Goal: Information Seeking & Learning: Learn about a topic

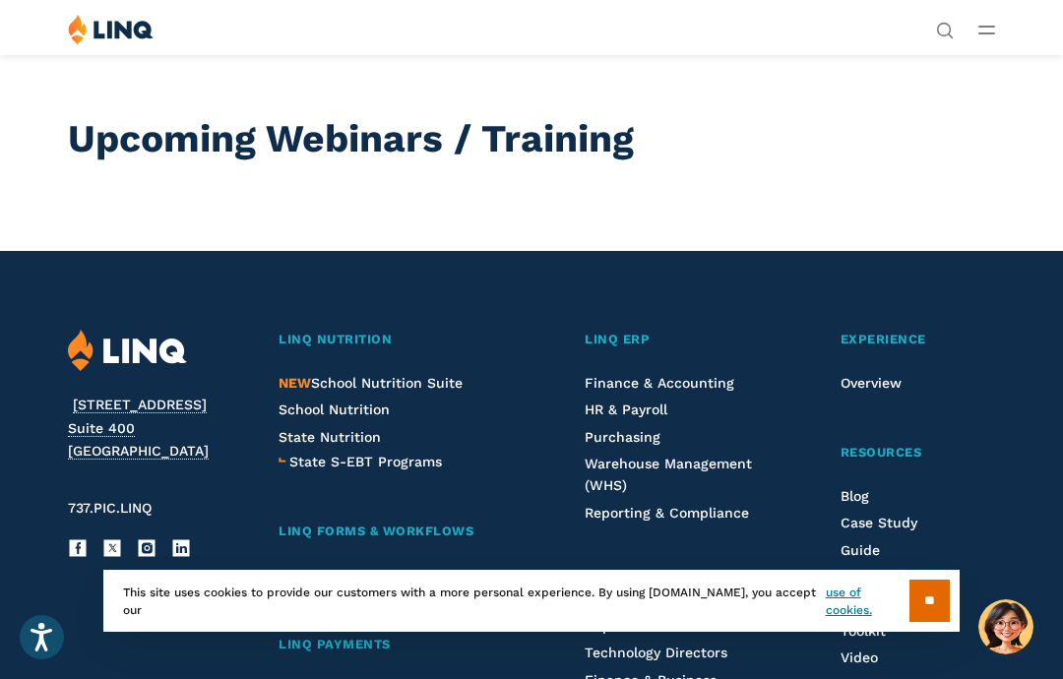
click at [944, 601] on input "**" at bounding box center [929, 601] width 40 height 42
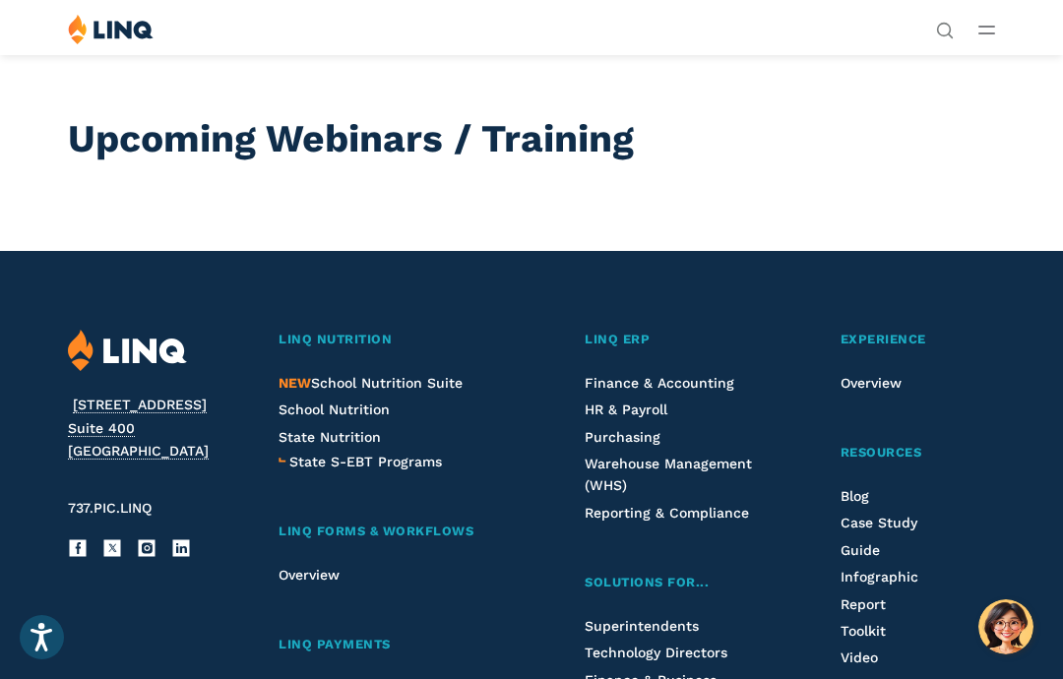
click at [640, 407] on span "HR & Payroll" at bounding box center [626, 410] width 83 height 16
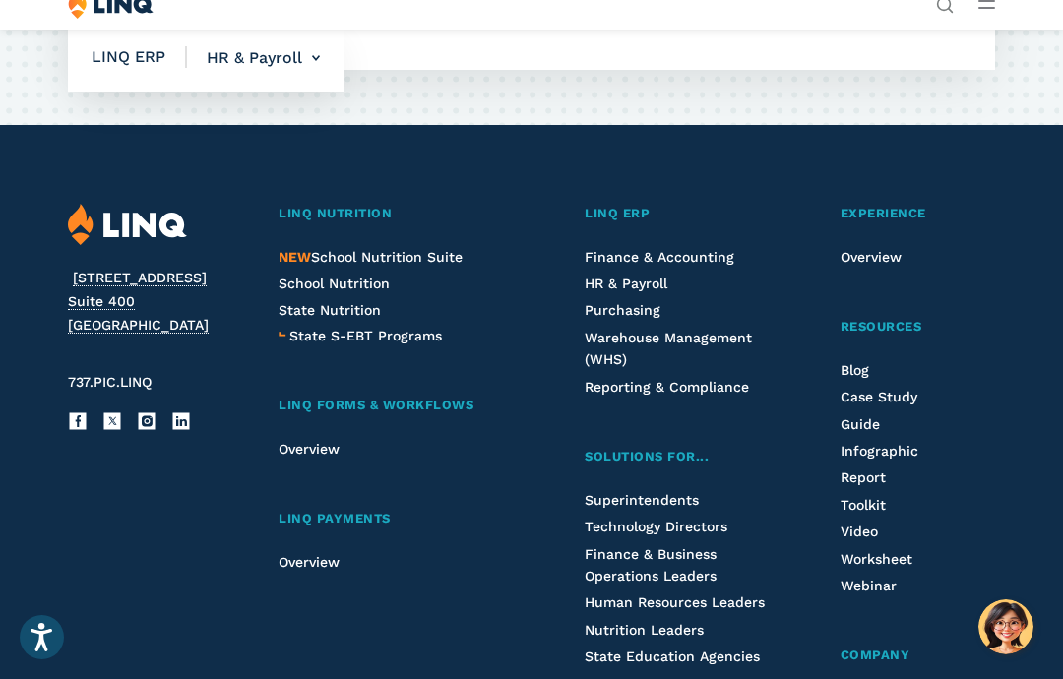
scroll to position [3325, 0]
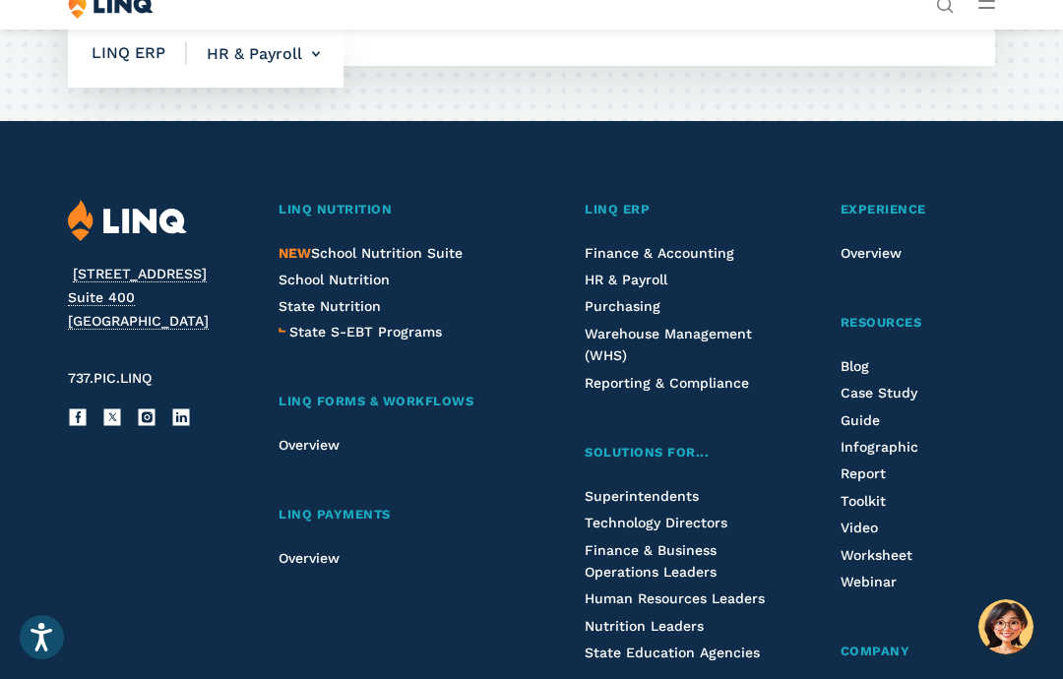
click at [867, 574] on span "Webinar" at bounding box center [868, 582] width 56 height 16
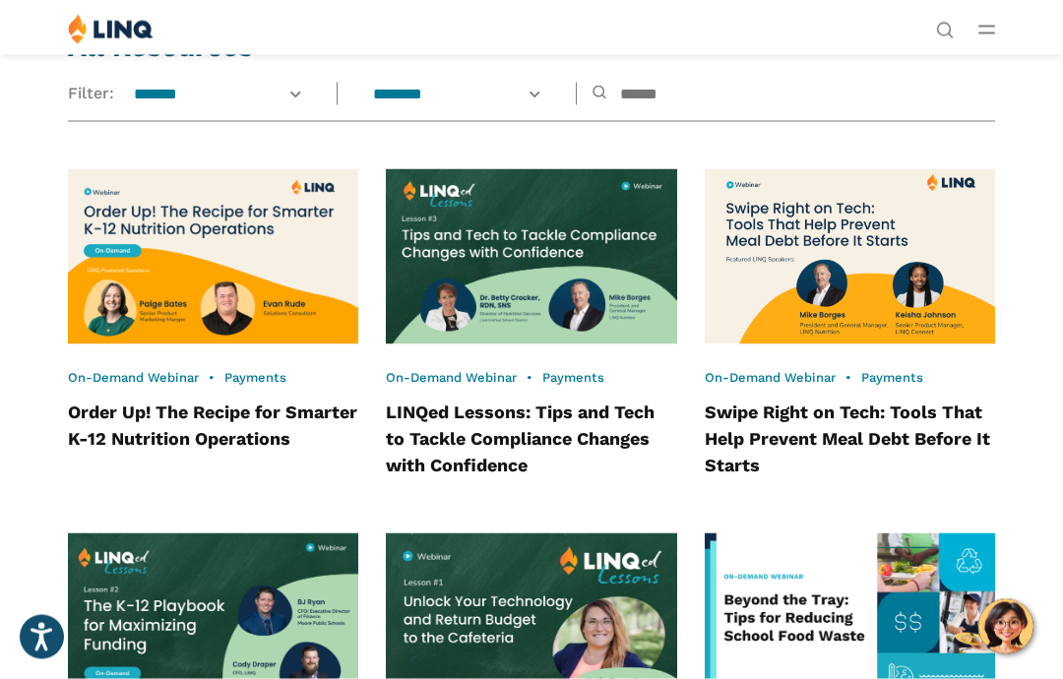
scroll to position [1244, 0]
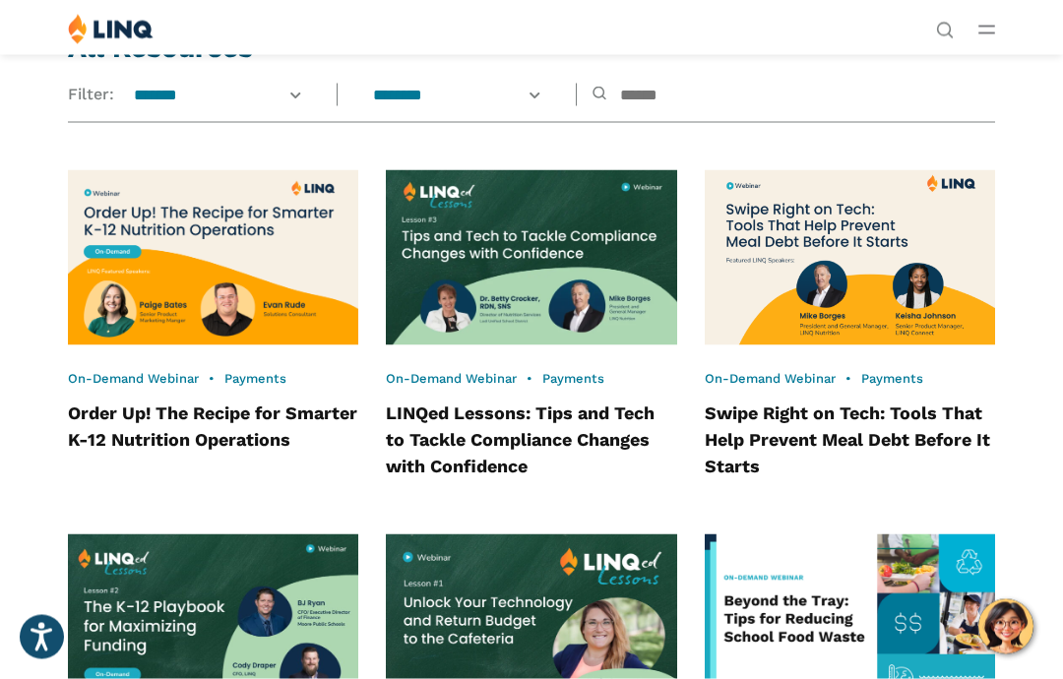
click at [556, 85] on select "**********" at bounding box center [457, 96] width 197 height 22
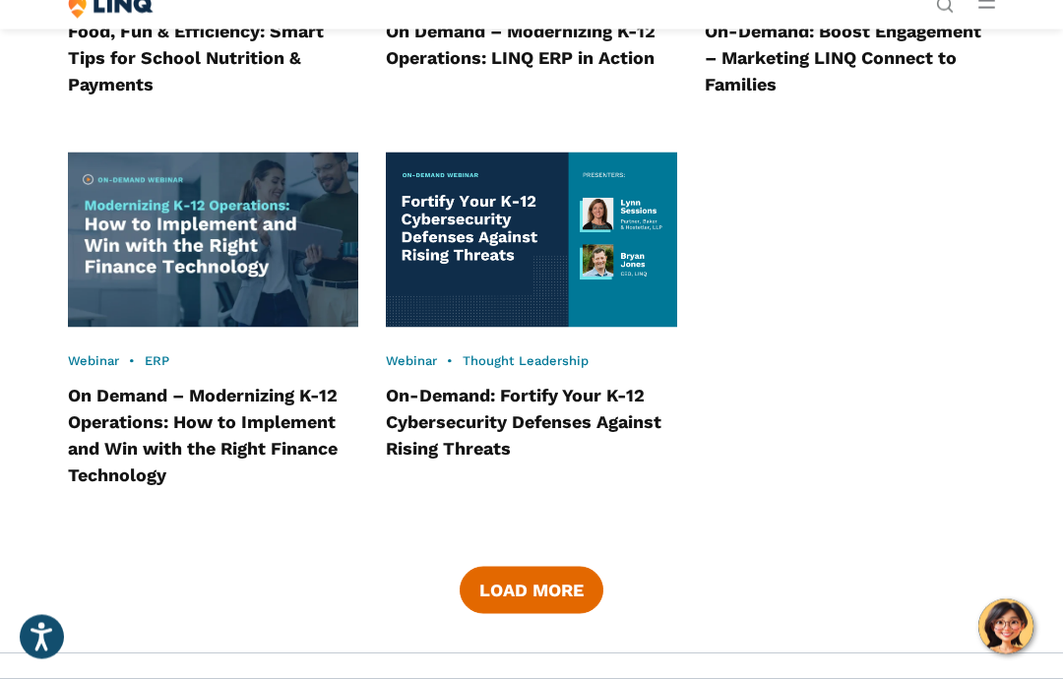
scroll to position [2355, 0]
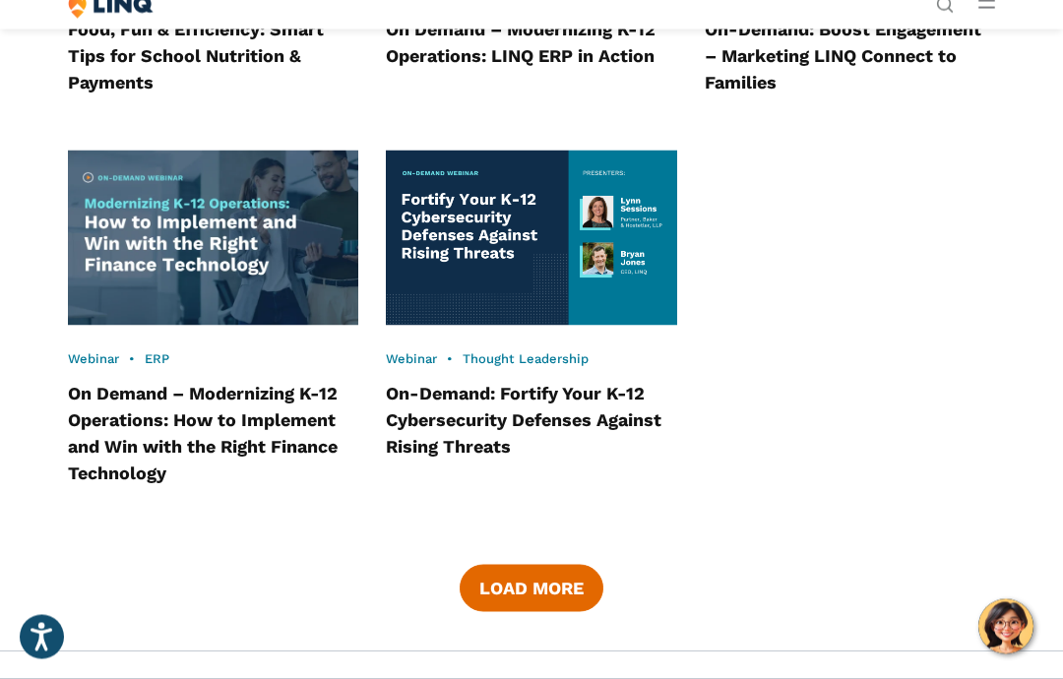
click at [524, 574] on button "Load More" at bounding box center [532, 588] width 144 height 47
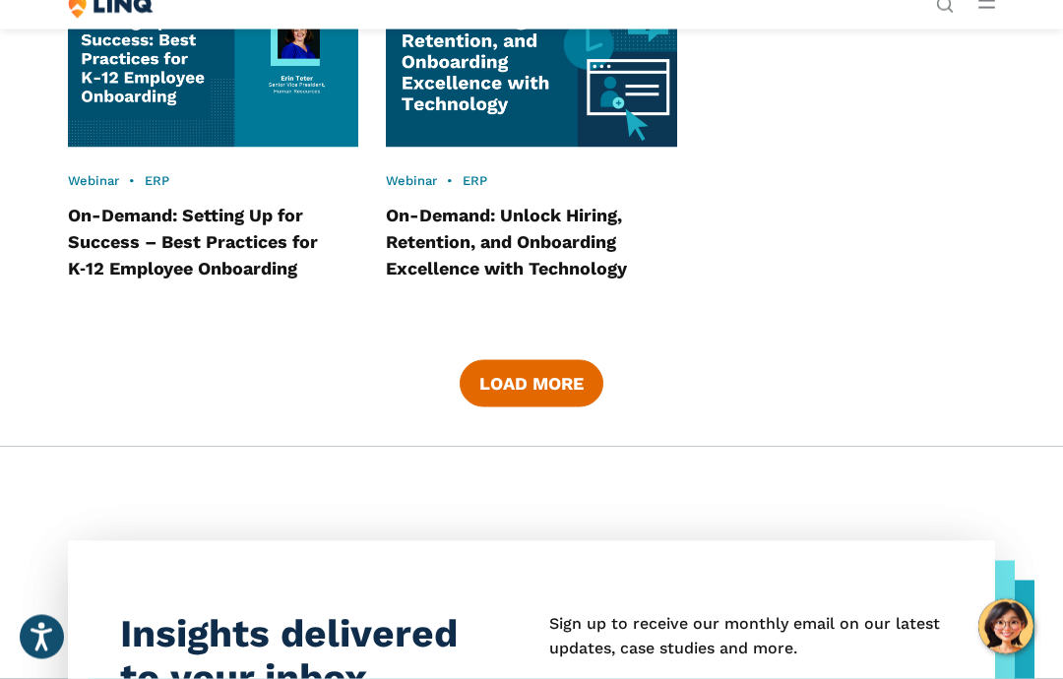
scroll to position [3989, 0]
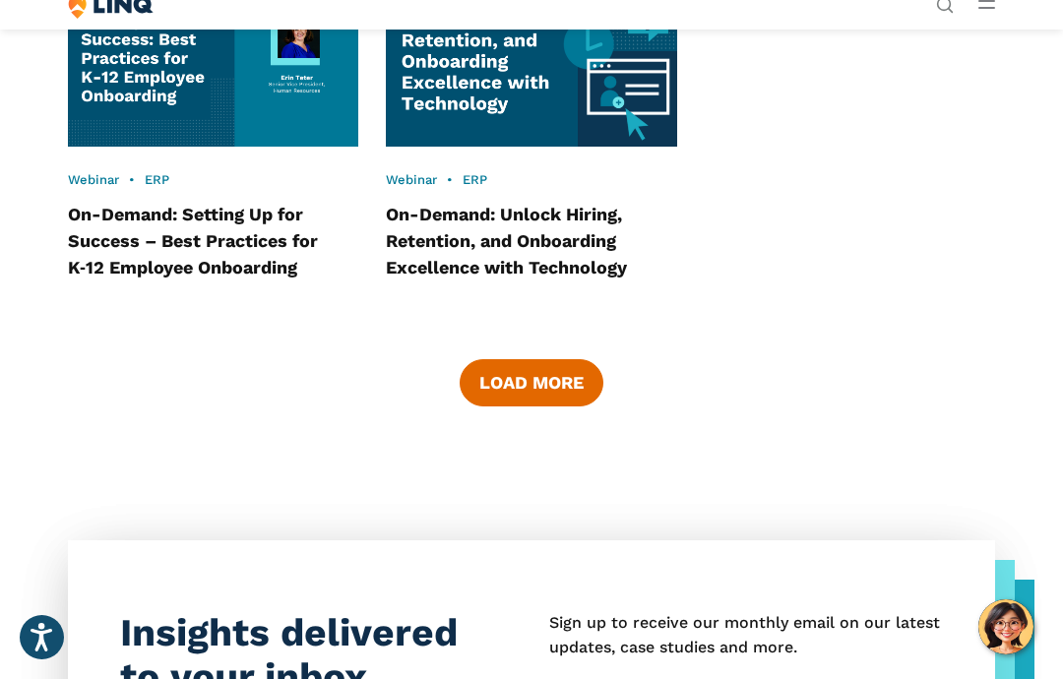
click at [527, 372] on button "Load More" at bounding box center [532, 382] width 144 height 47
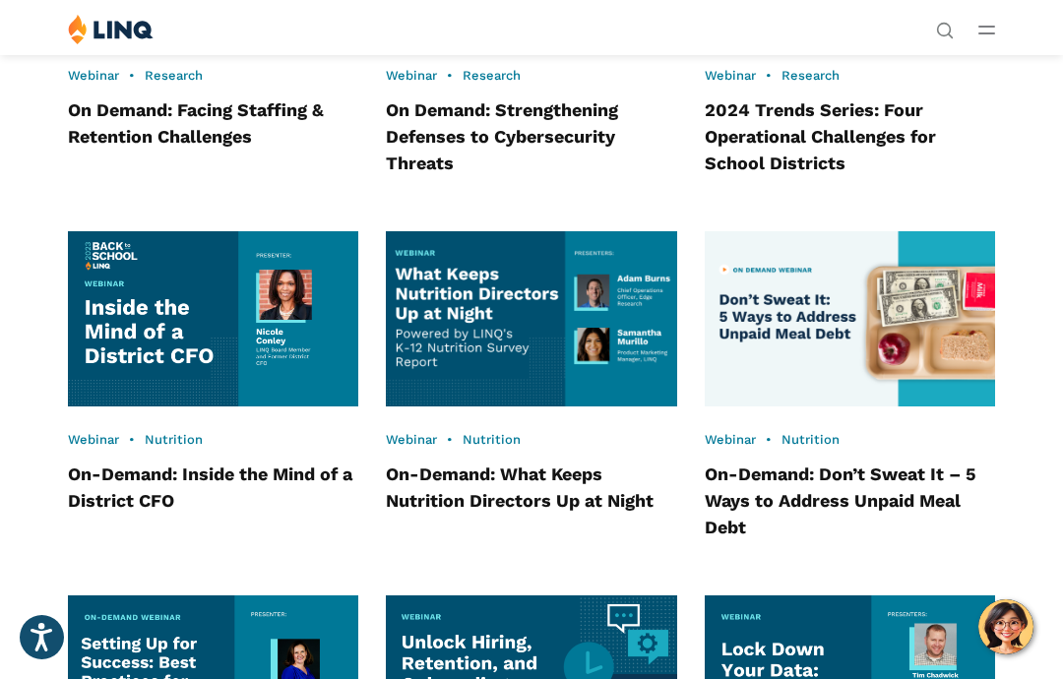
scroll to position [3365, 0]
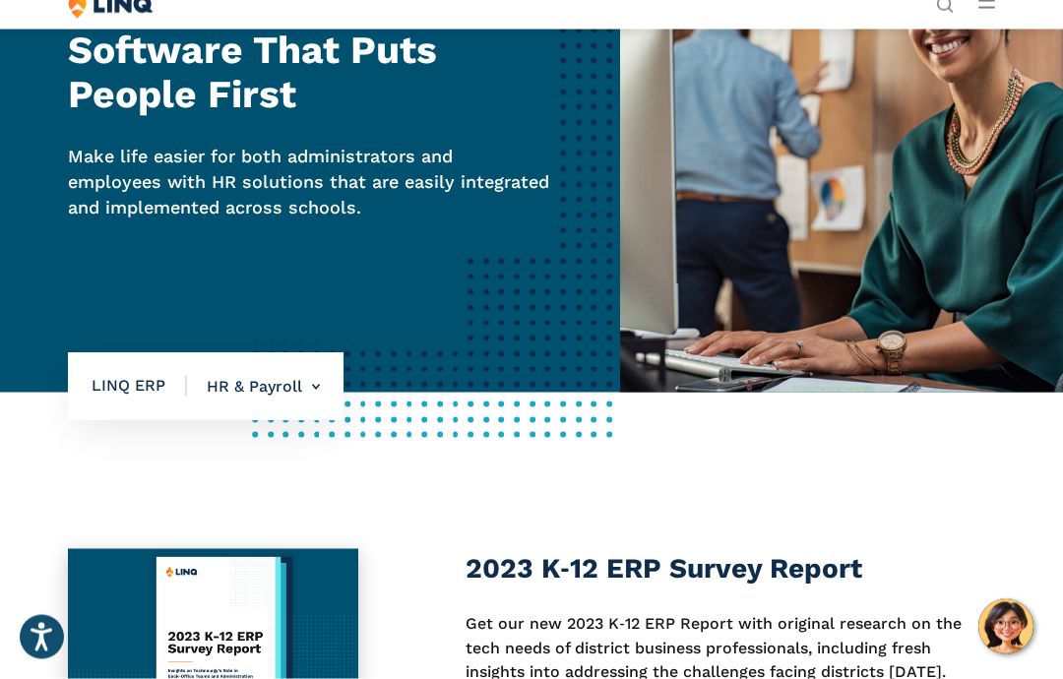
scroll to position [173, 0]
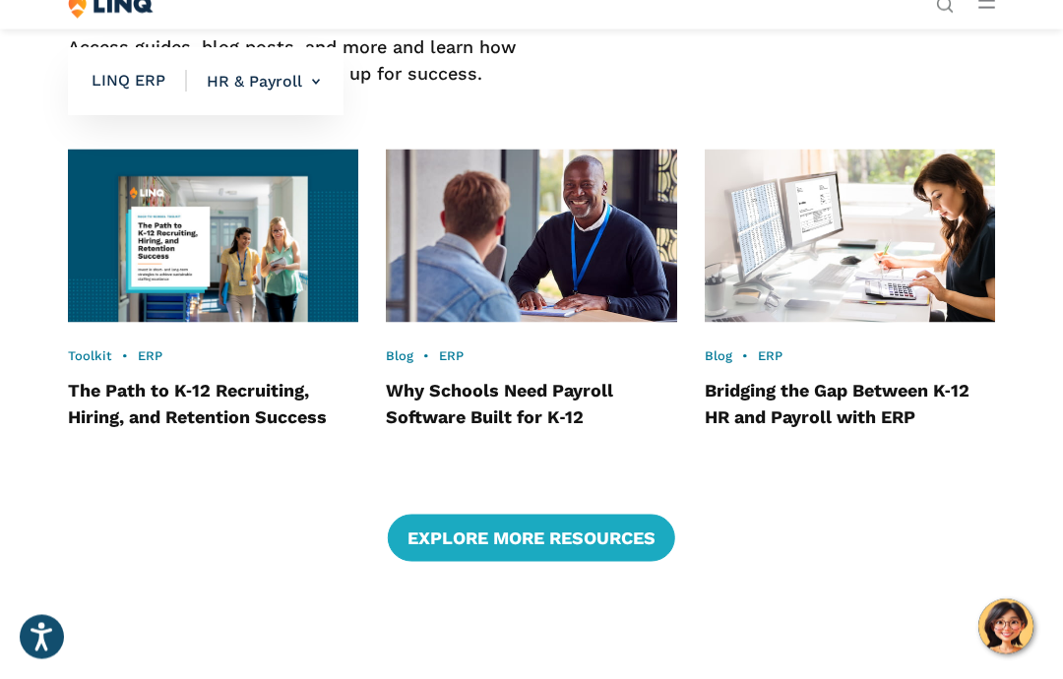
scroll to position [2309, 0]
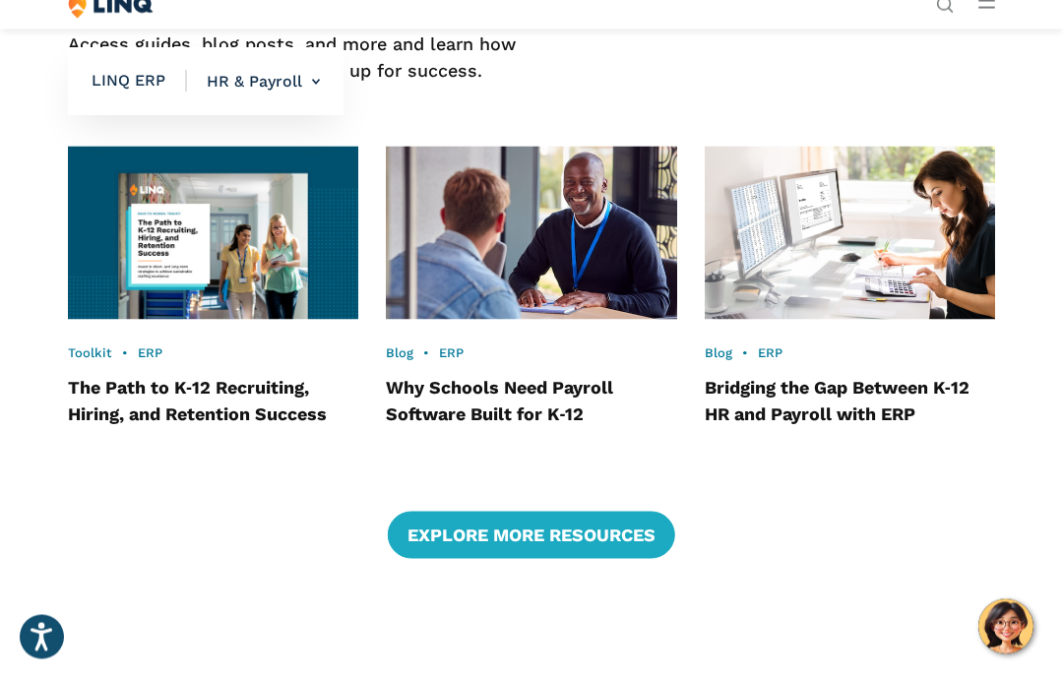
click at [847, 377] on link "Bridging the Gap Between K‑12 HR and Payroll with ERP" at bounding box center [837, 400] width 265 height 47
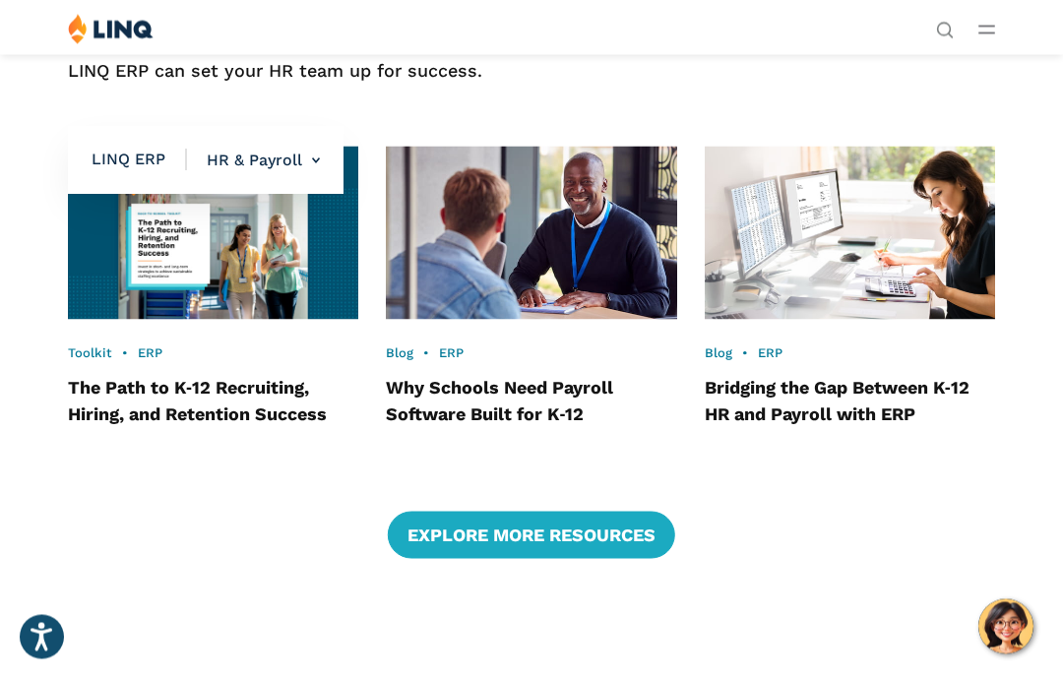
scroll to position [2389, 0]
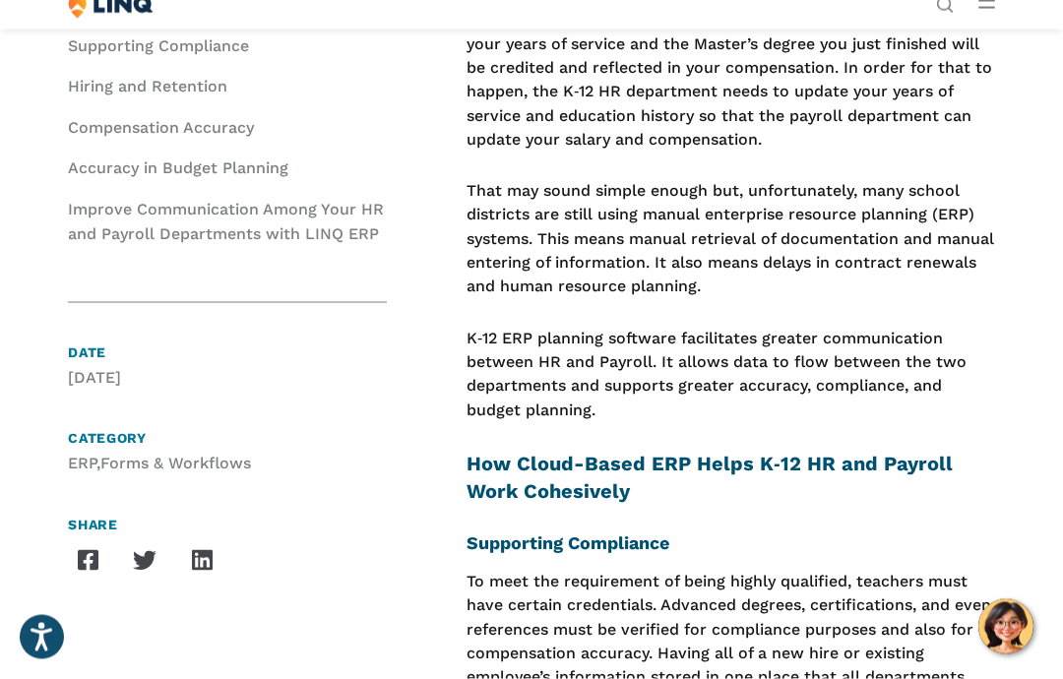
scroll to position [603, 0]
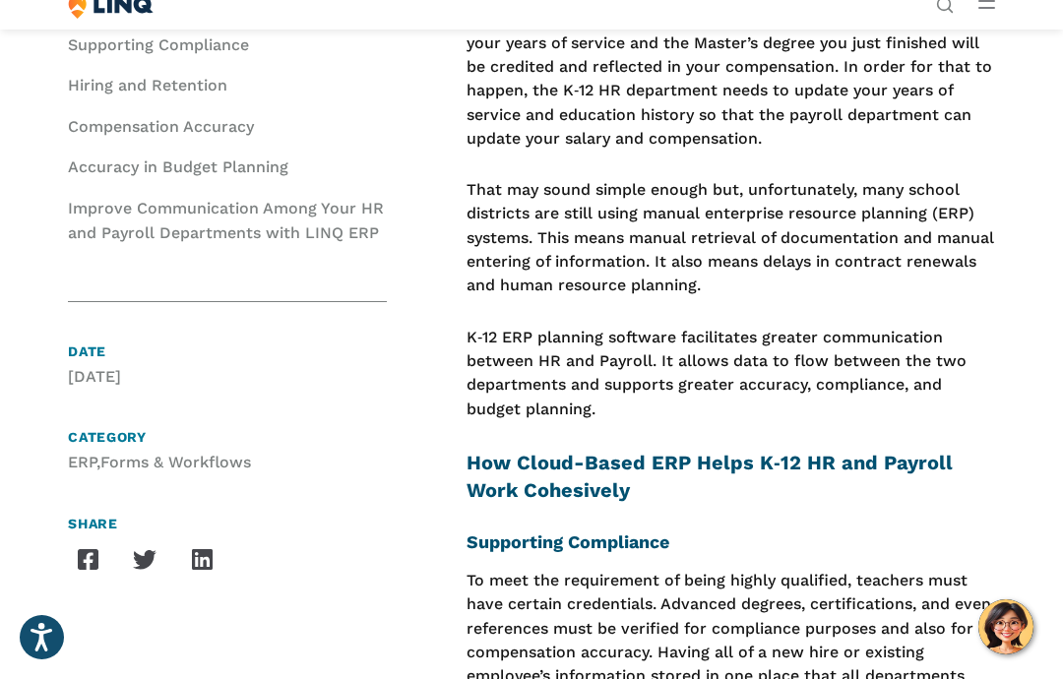
click at [178, 199] on link "Improve Communication Among Your HR and Payroll Departments with LINQ ERP" at bounding box center [226, 221] width 316 height 44
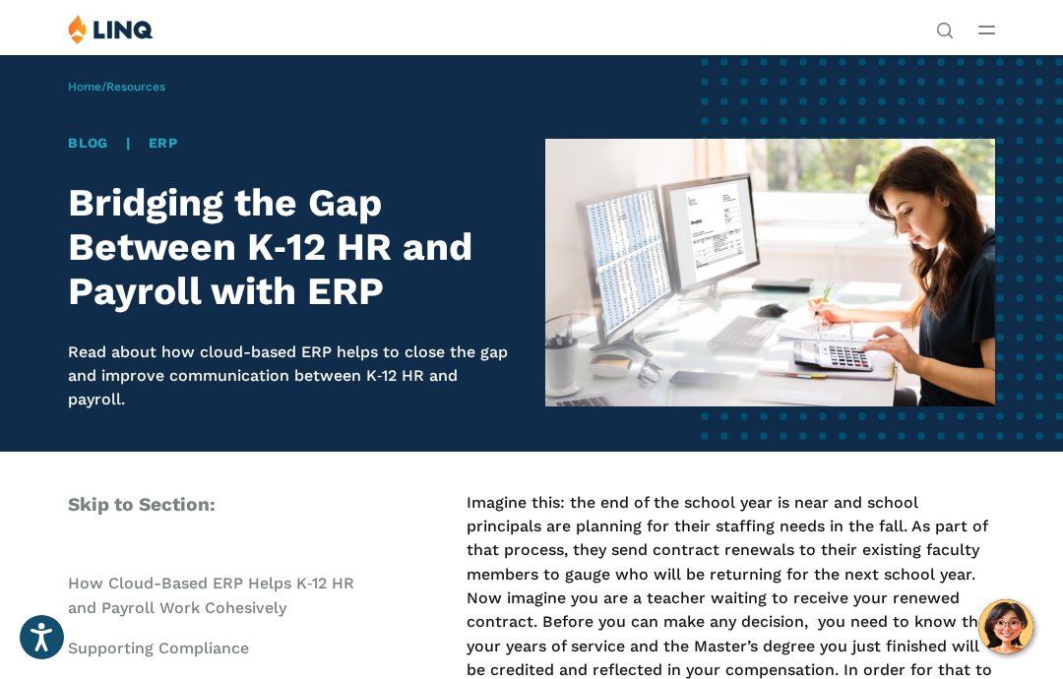
scroll to position [682, 0]
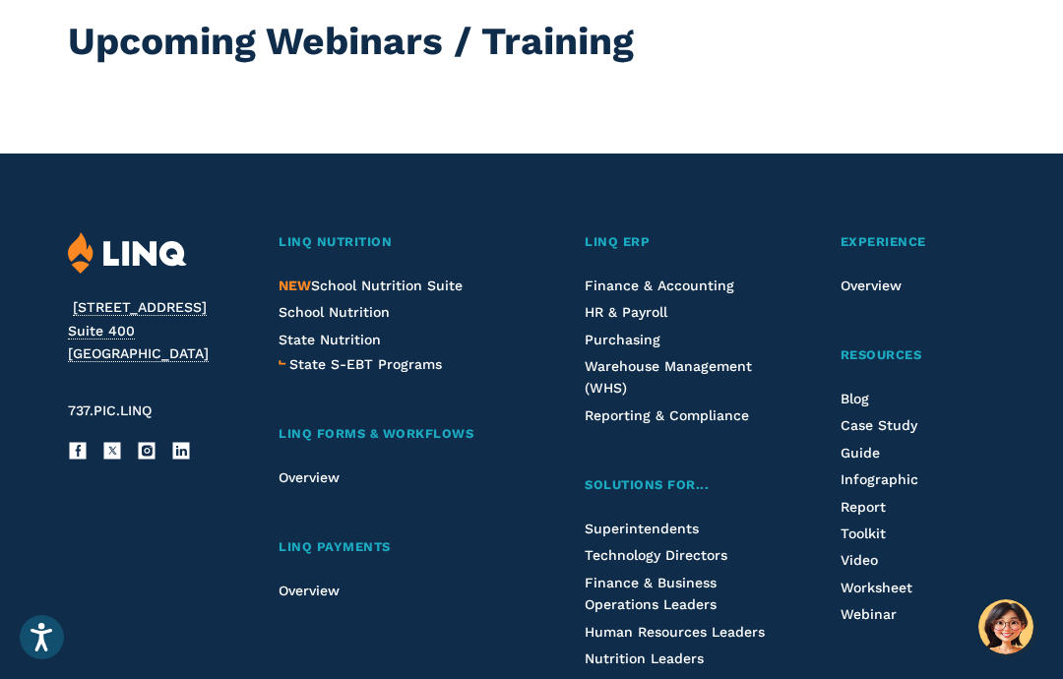
scroll to position [104, 0]
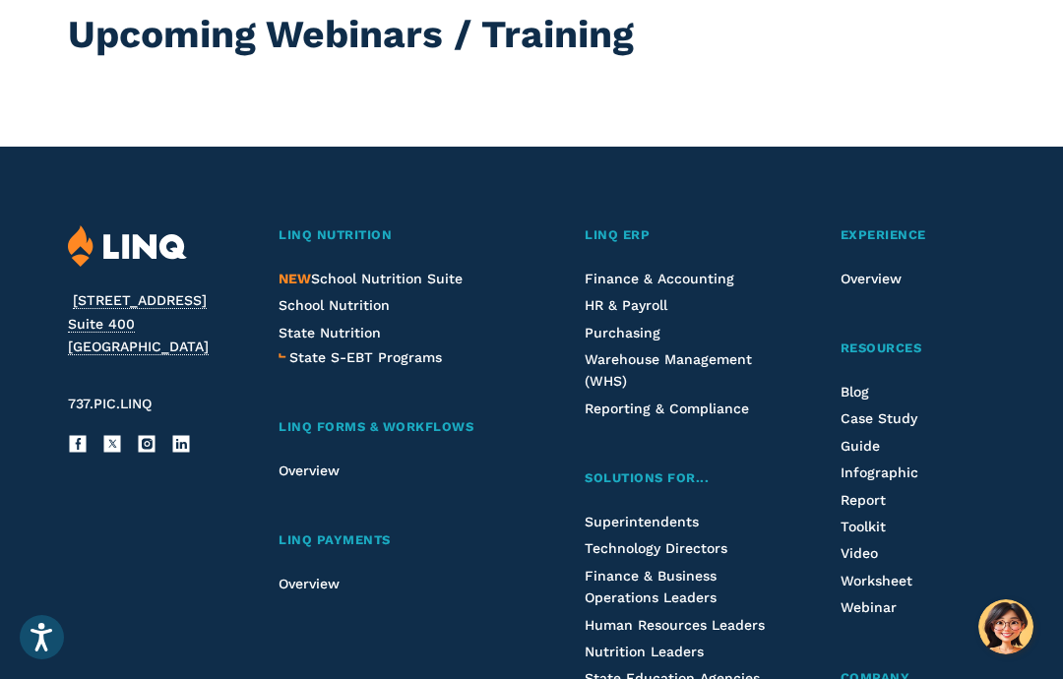
click at [742, 618] on span "Human Resources Leaders" at bounding box center [675, 625] width 180 height 16
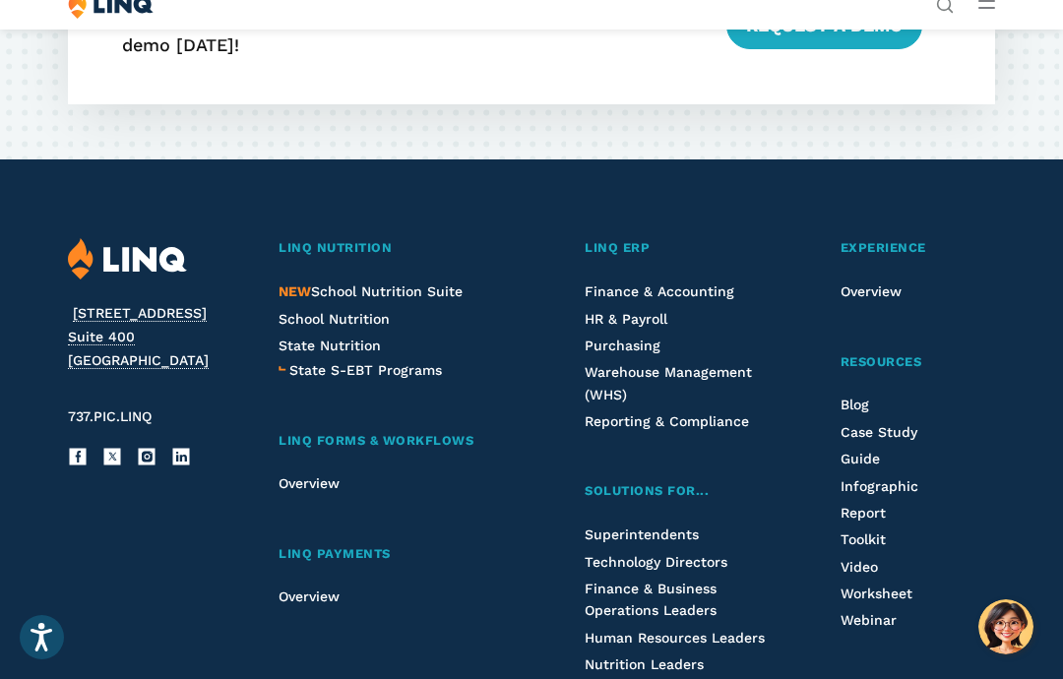
scroll to position [3976, 0]
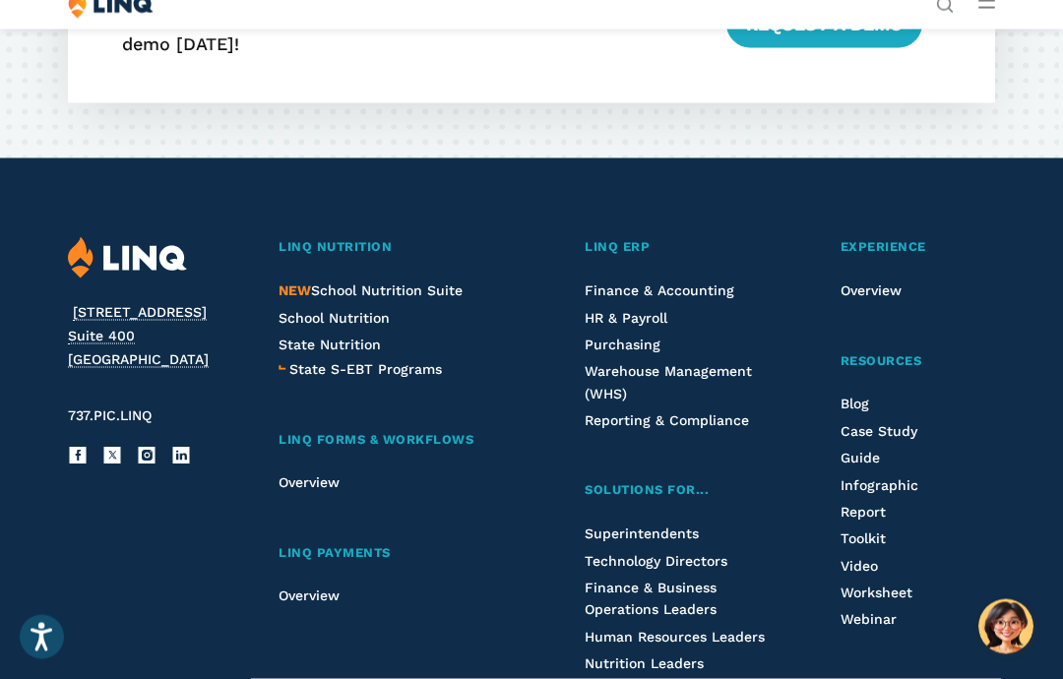
click at [870, 450] on span "Guide" at bounding box center [859, 458] width 39 height 16
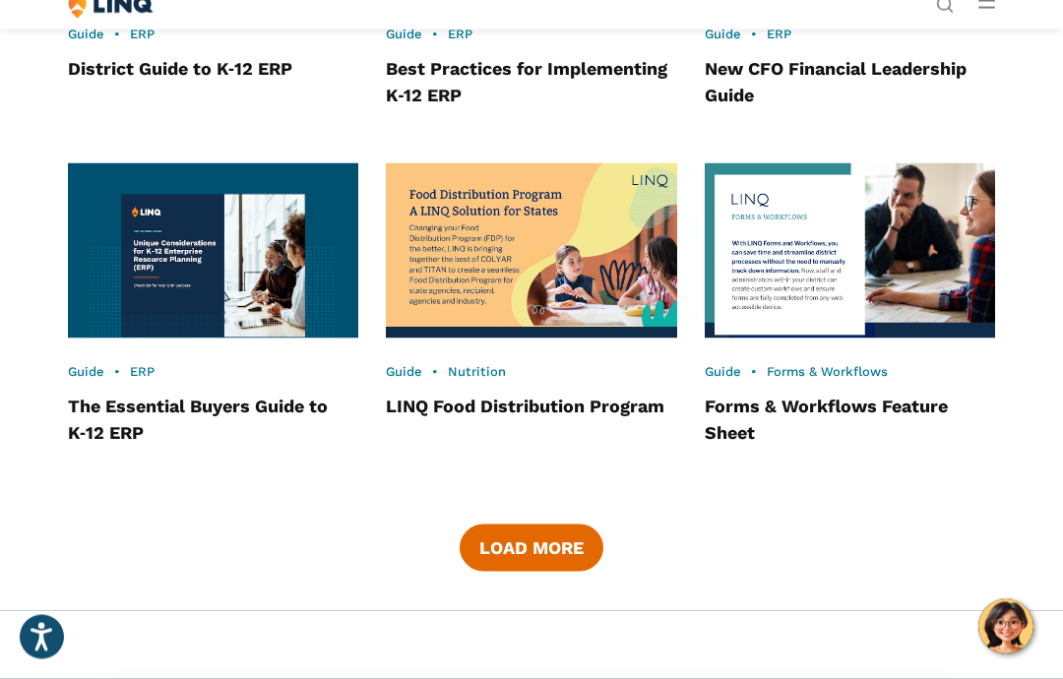
scroll to position [2291, 0]
